Goal: Complete application form

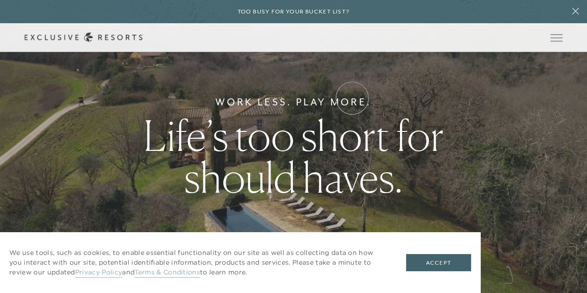
click at [0, 0] on link "Experience Collection" at bounding box center [0, 0] width 0 height 0
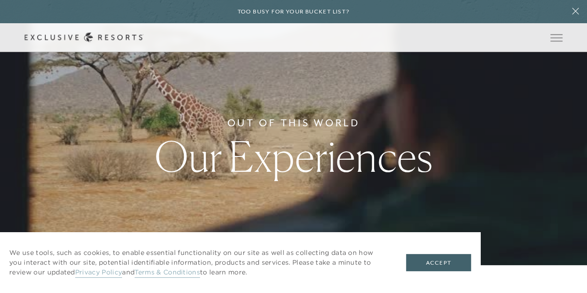
click at [0, 0] on link "Experience Collection" at bounding box center [0, 0] width 0 height 0
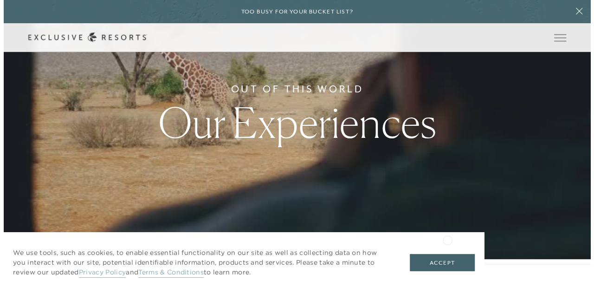
scroll to position [46, 0]
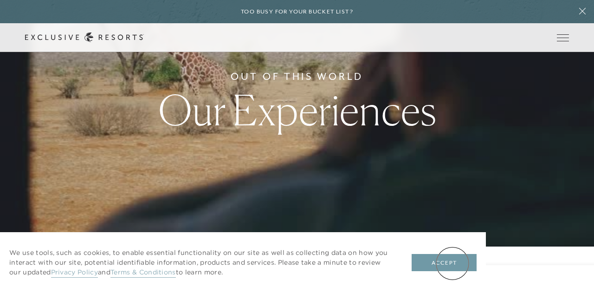
click at [452, 263] on button "Accept" at bounding box center [444, 263] width 65 height 18
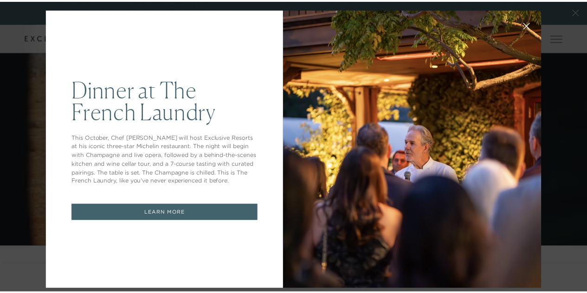
scroll to position [0, 0]
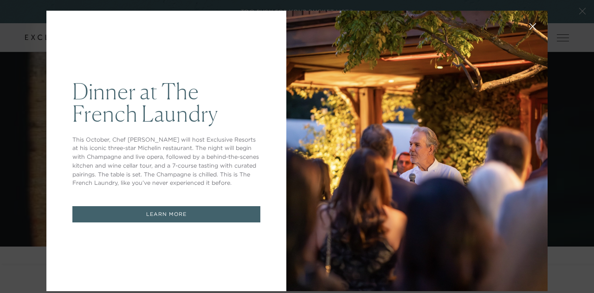
click at [529, 24] on icon at bounding box center [532, 26] width 7 height 7
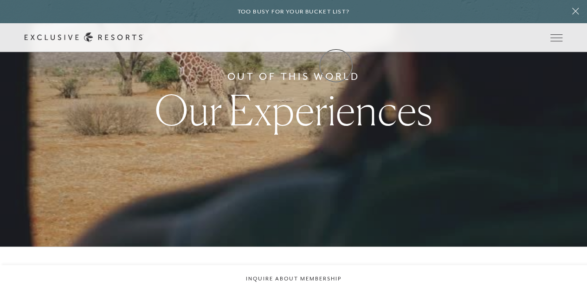
click at [0, 0] on link "Experience Collection" at bounding box center [0, 0] width 0 height 0
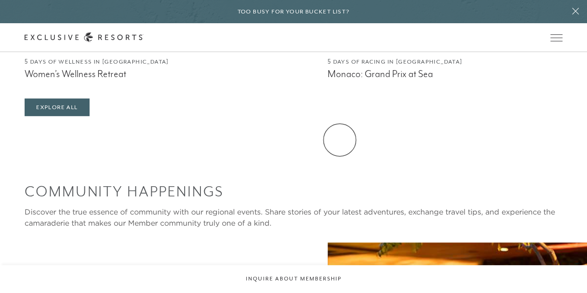
scroll to position [1670, 0]
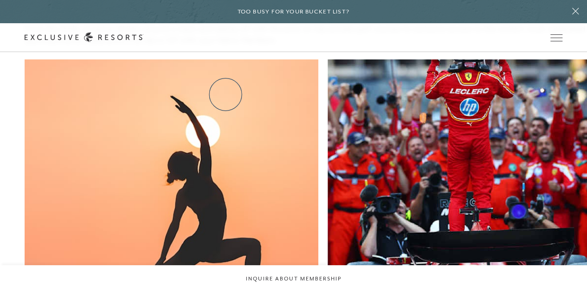
click at [0, 0] on link "Residence Collection" at bounding box center [0, 0] width 0 height 0
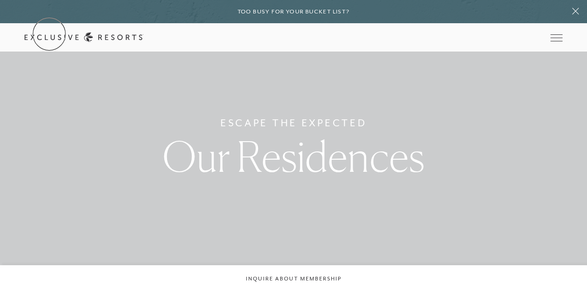
click at [0, 0] on link "Get Started" at bounding box center [0, 0] width 0 height 0
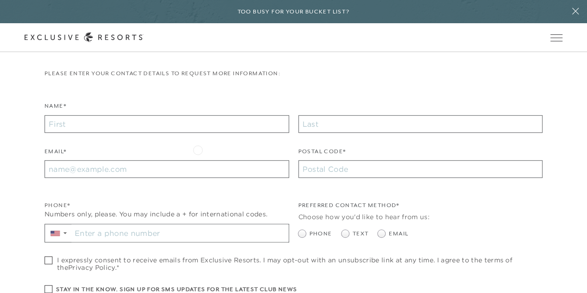
scroll to position [186, 0]
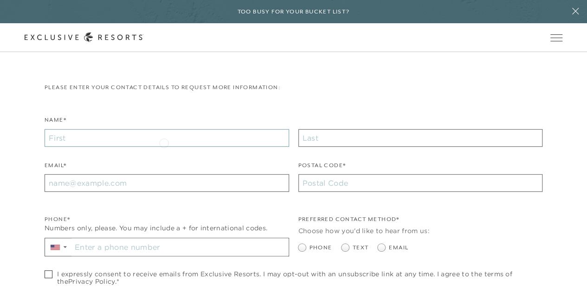
click at [164, 142] on input "Name*" at bounding box center [167, 138] width 245 height 18
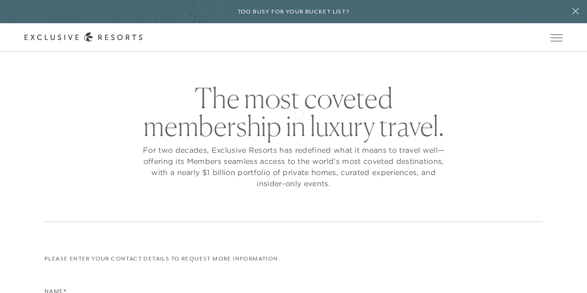
scroll to position [0, 0]
